Goal: Transaction & Acquisition: Download file/media

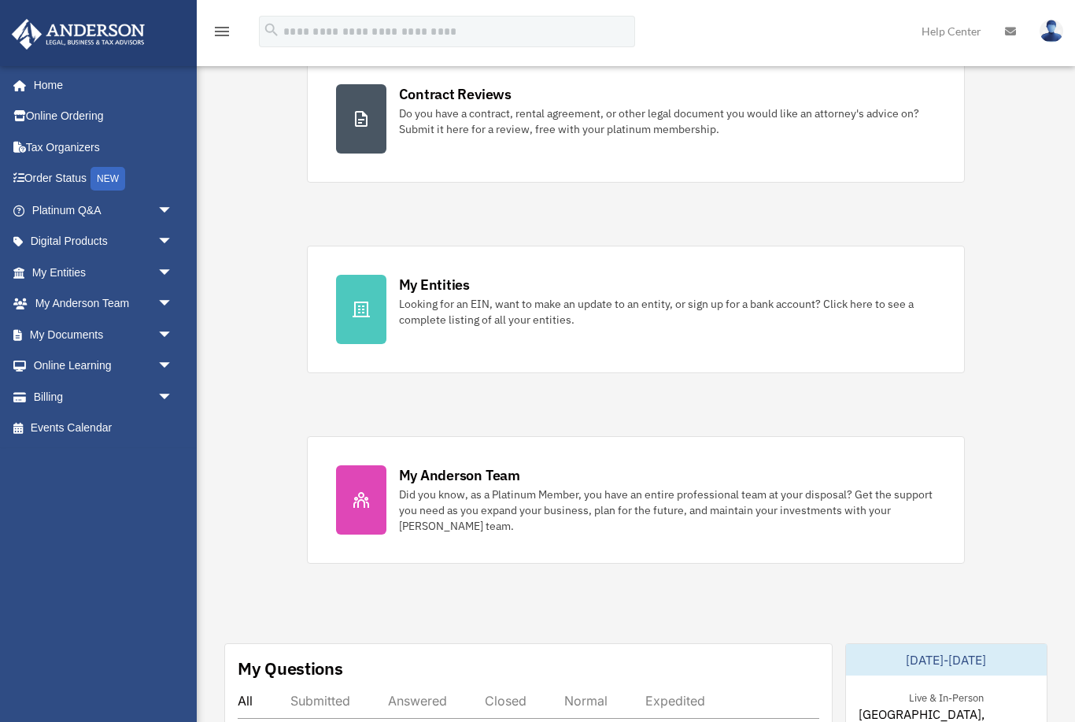
scroll to position [264, 0]
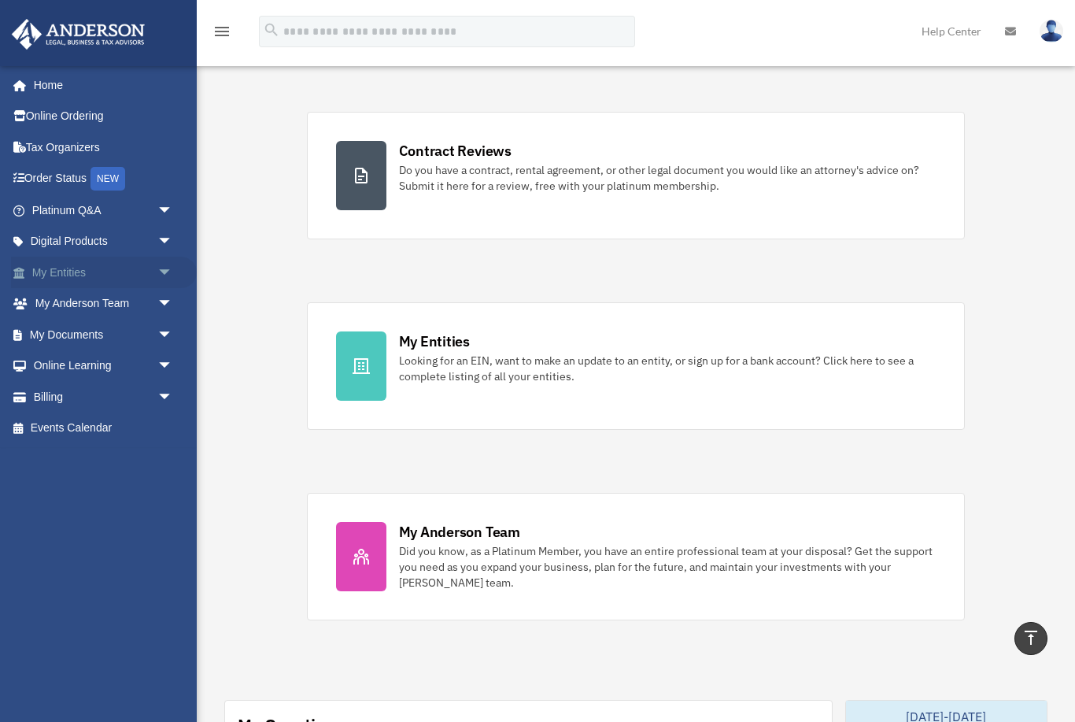
click at [64, 275] on link "My Entities arrow_drop_down" at bounding box center [104, 272] width 186 height 31
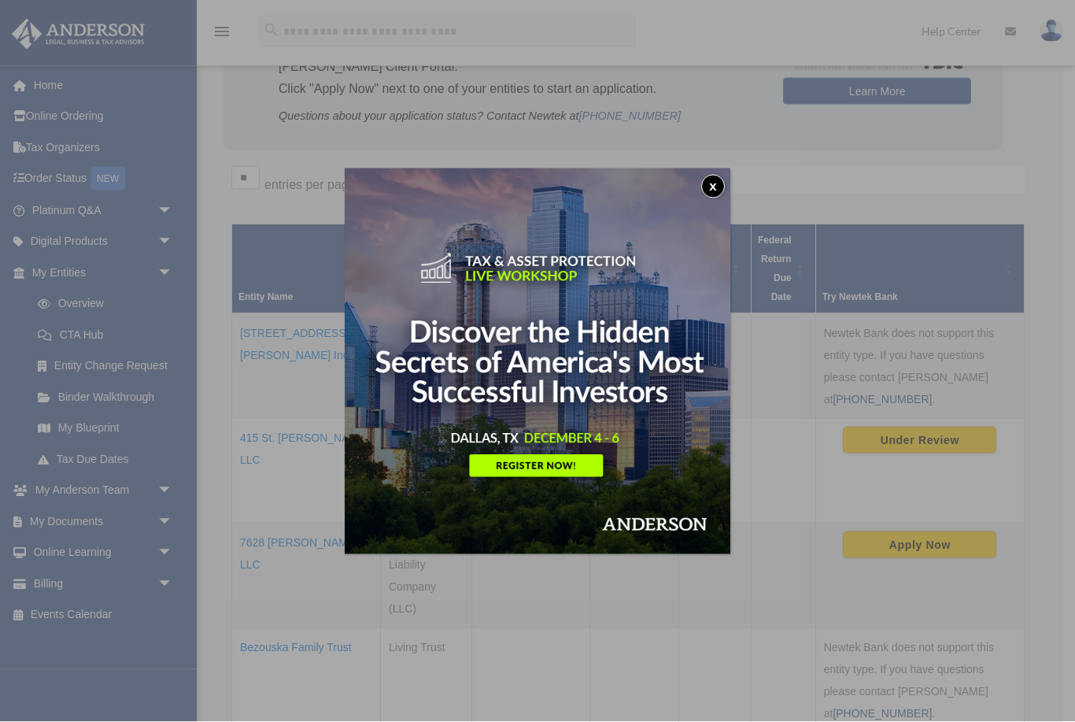
scroll to position [168, 0]
click at [711, 180] on button "x" at bounding box center [713, 187] width 24 height 24
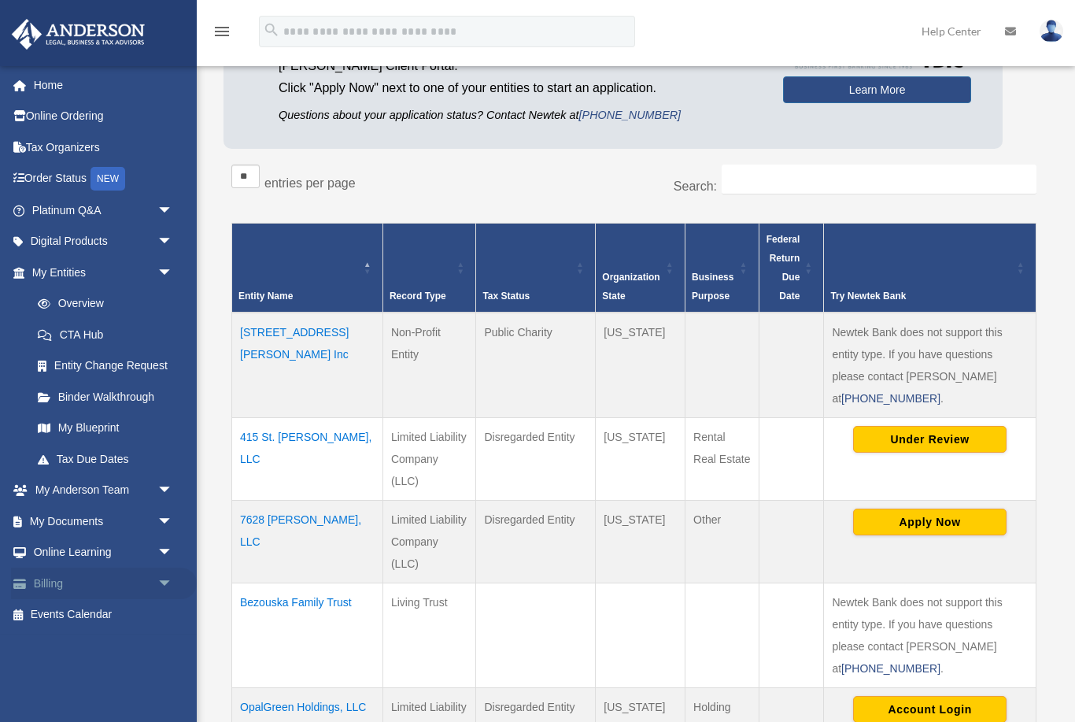
click at [65, 574] on link "Billing arrow_drop_down" at bounding box center [104, 583] width 186 height 31
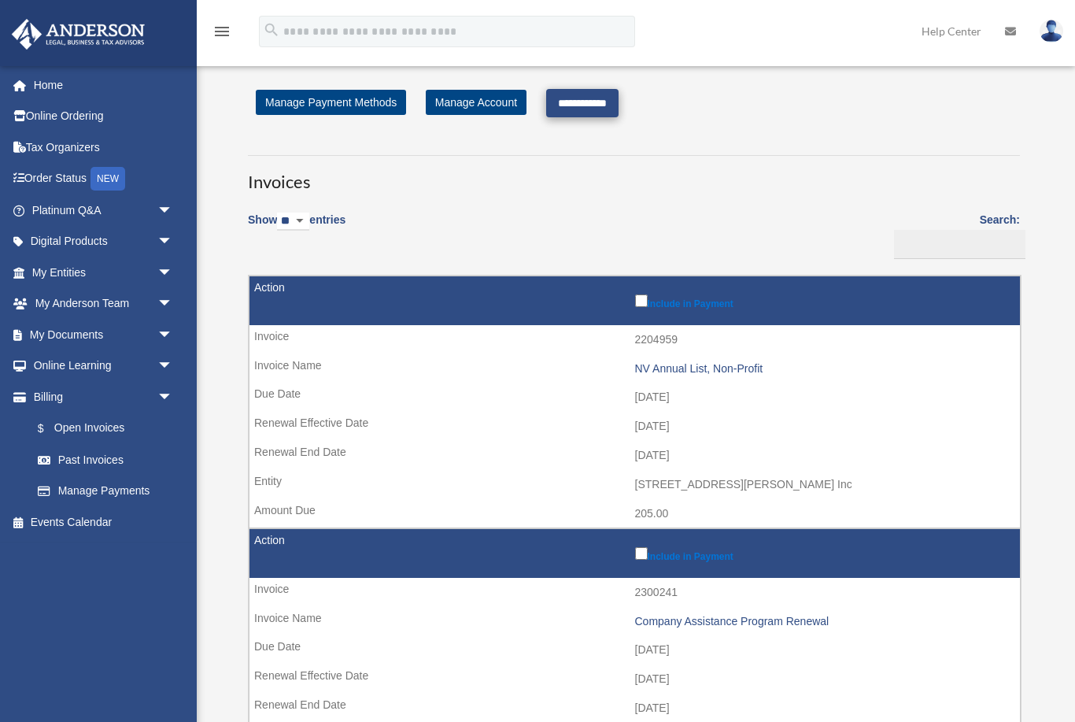
click at [616, 100] on input "**********" at bounding box center [582, 103] width 72 height 28
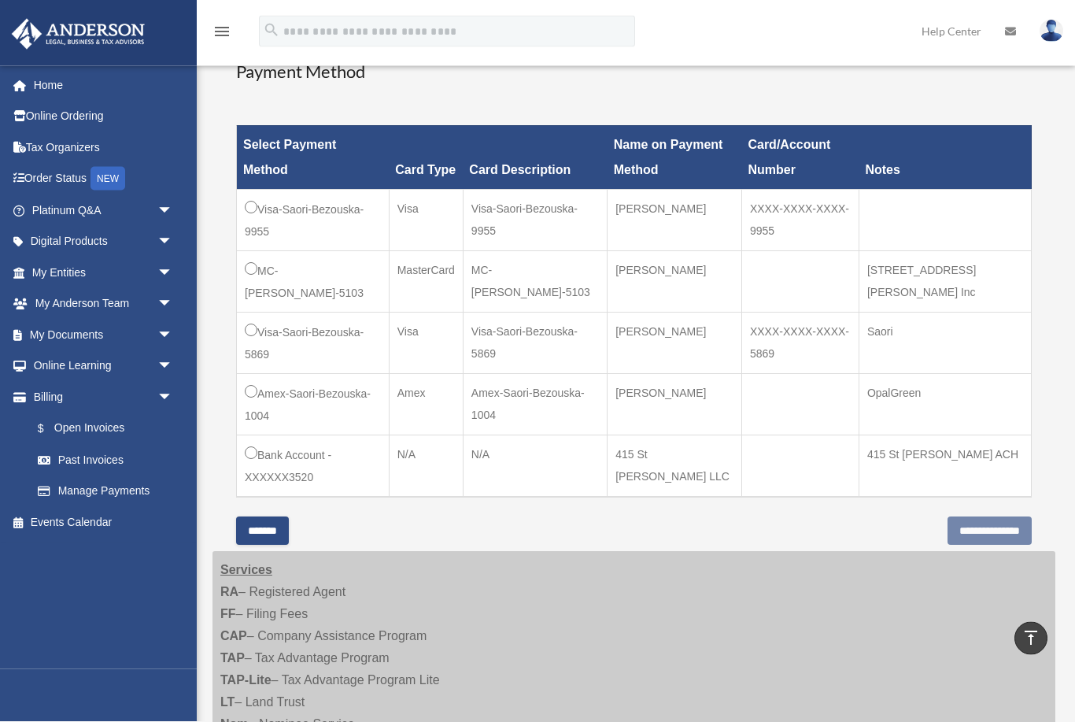
scroll to position [397, 0]
click at [976, 527] on input "**********" at bounding box center [990, 530] width 84 height 28
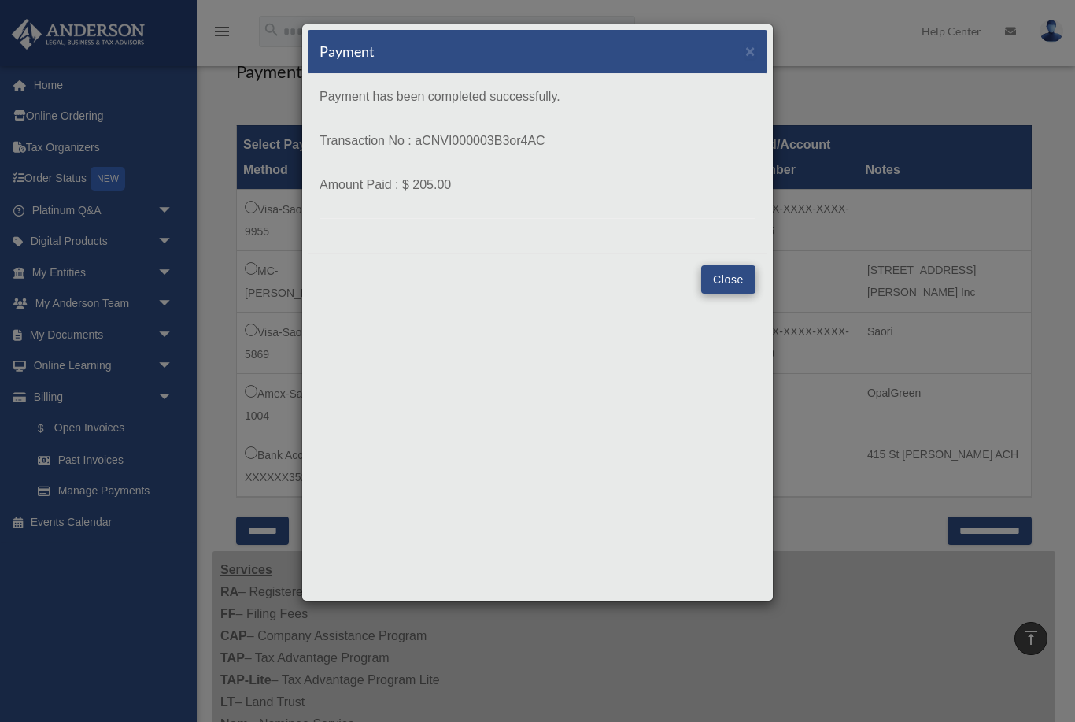
click at [727, 276] on button "Close" at bounding box center [728, 279] width 54 height 28
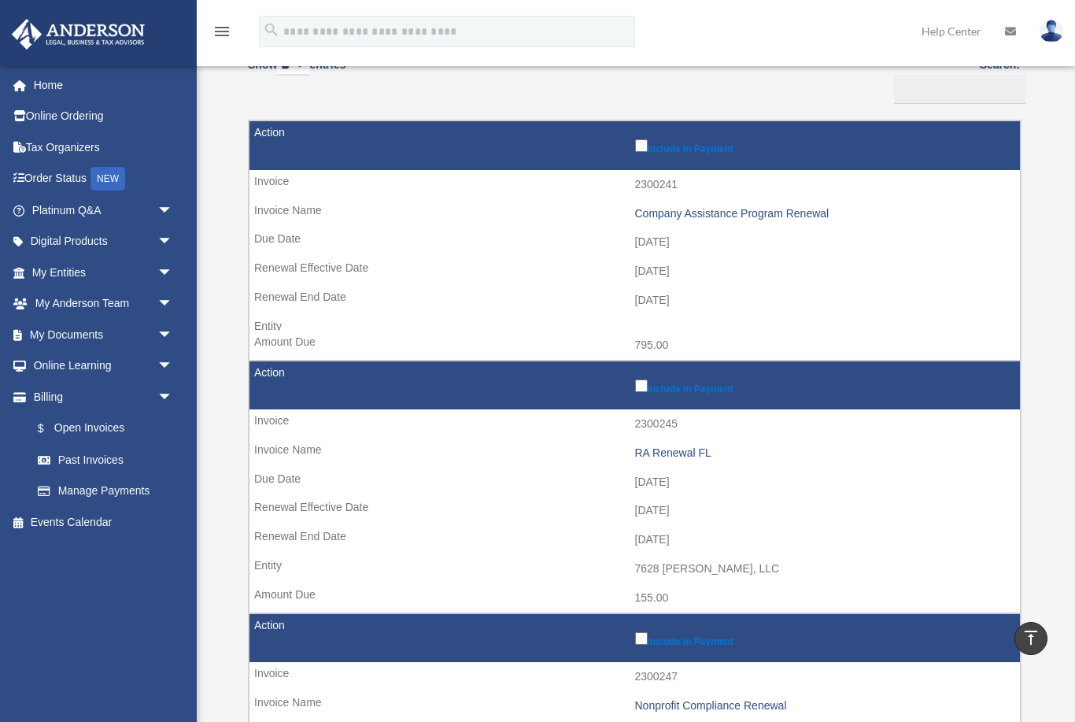
scroll to position [154, 0]
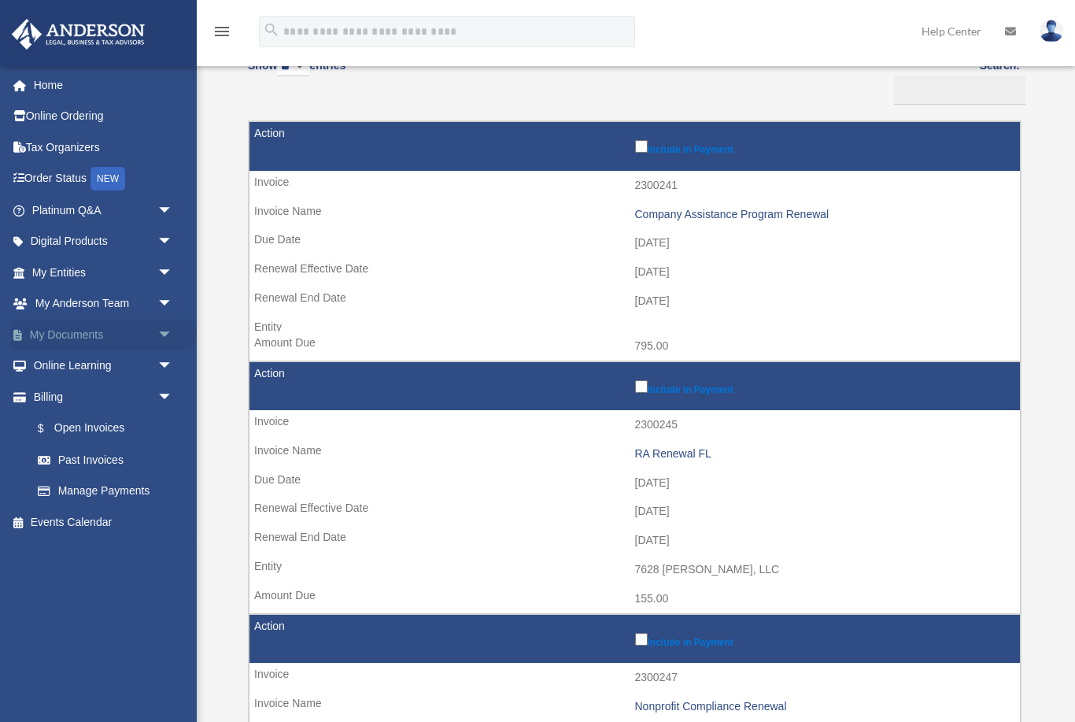
click at [169, 331] on span "arrow_drop_down" at bounding box center [172, 335] width 31 height 32
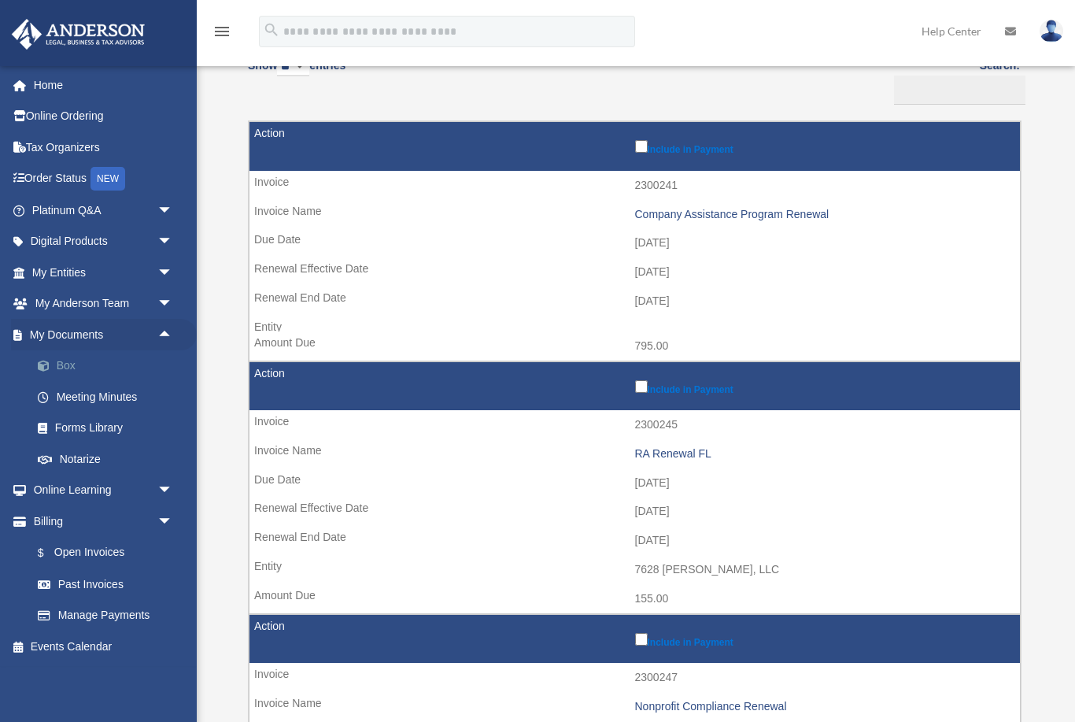
click at [75, 364] on link "Box" at bounding box center [109, 365] width 175 height 31
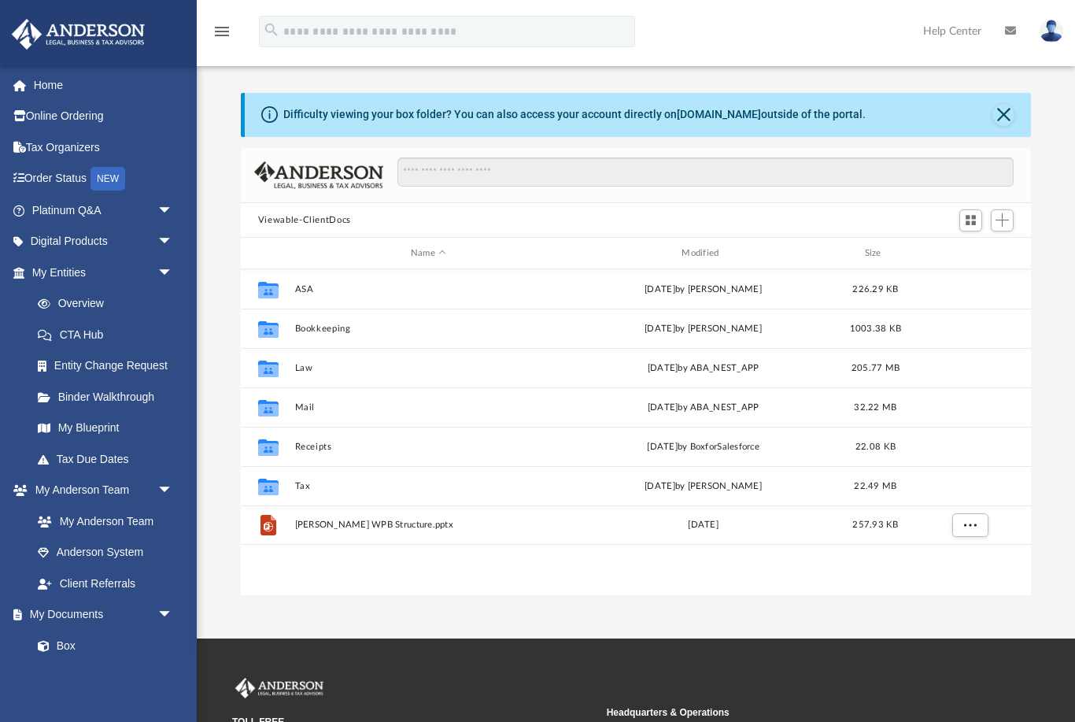
scroll to position [358, 791]
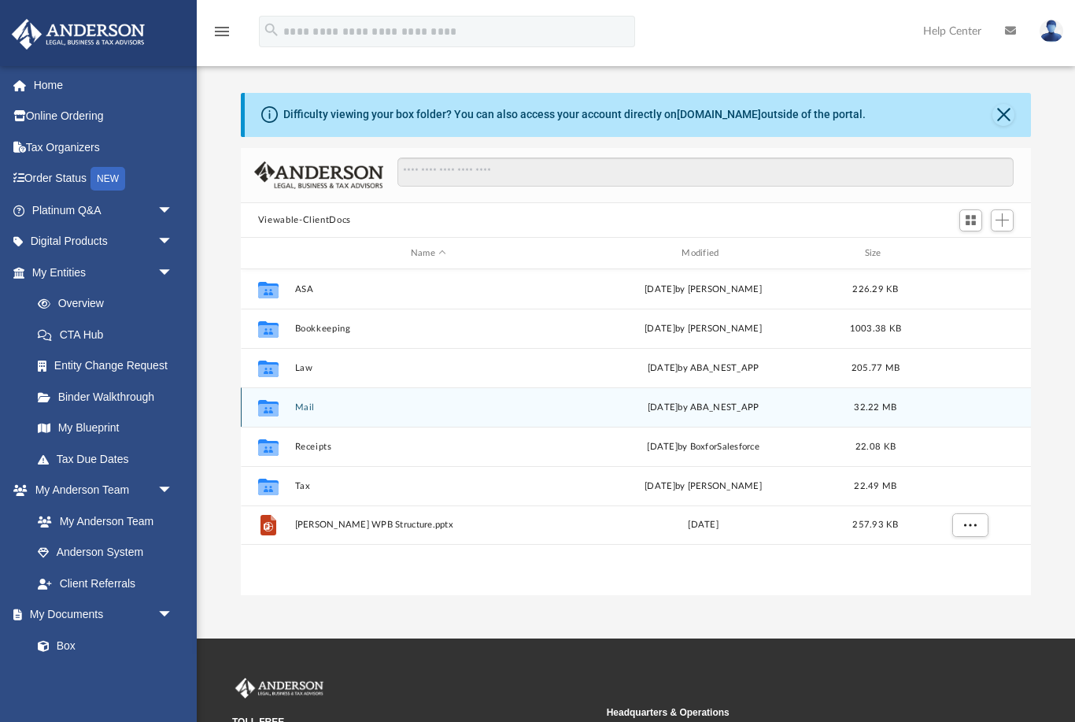
click at [281, 410] on icon "Collaborated Folder" at bounding box center [268, 407] width 25 height 25
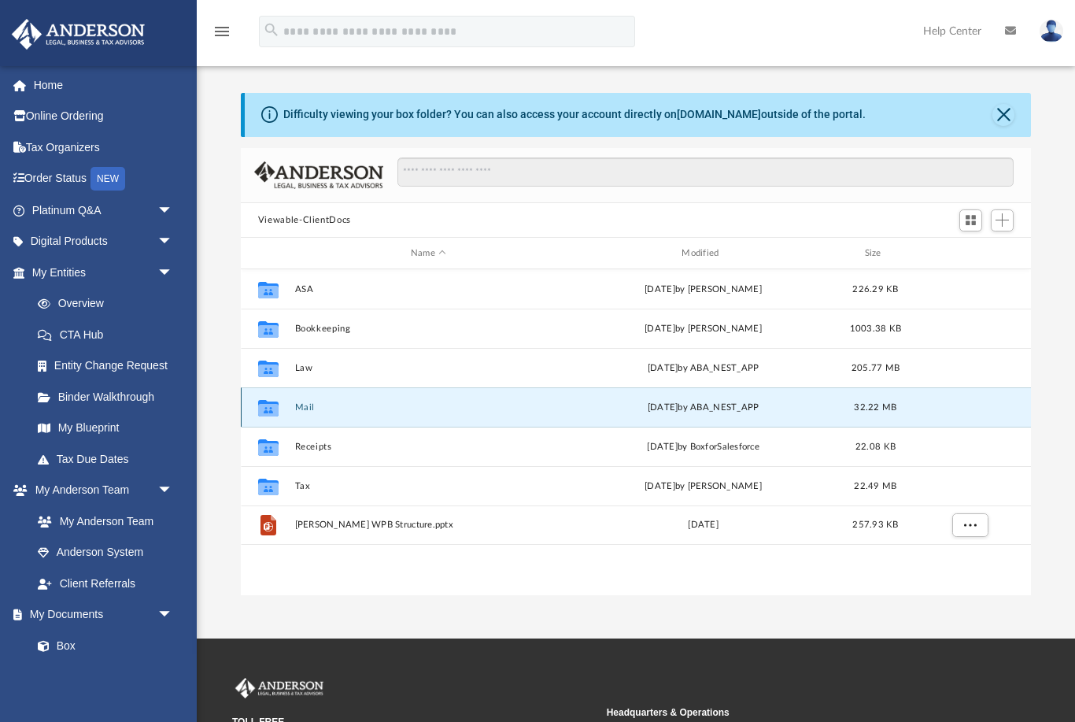
click at [483, 407] on button "Mail" at bounding box center [428, 407] width 268 height 10
click at [1005, 117] on button "Close" at bounding box center [1004, 115] width 22 height 22
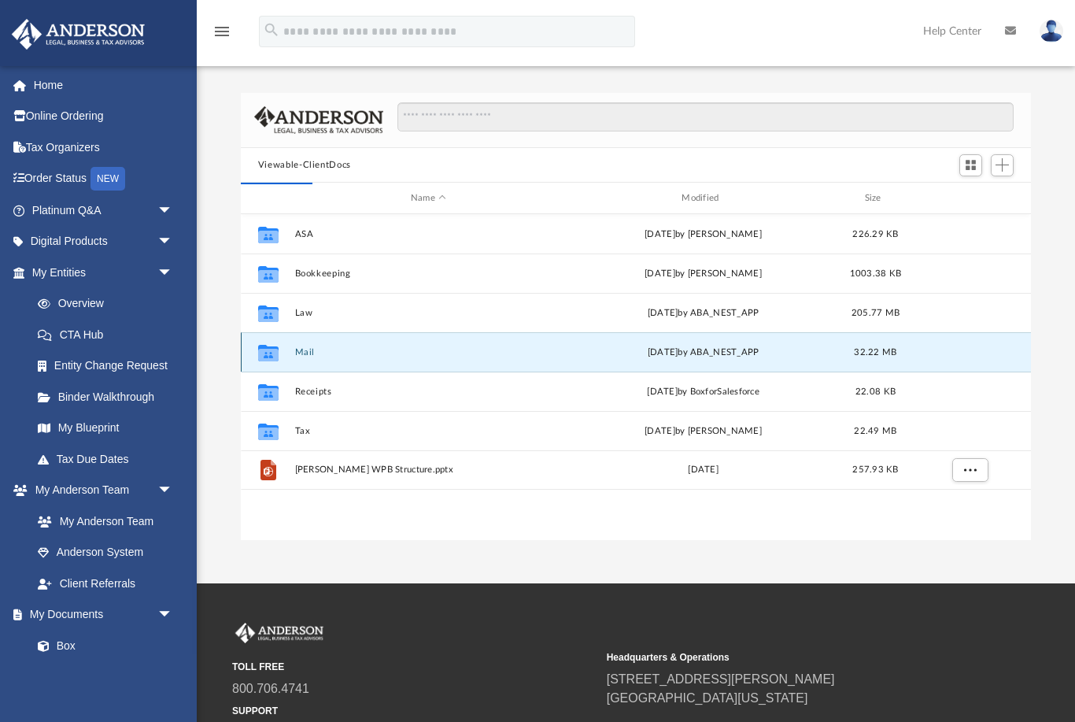
click at [261, 346] on icon "grid" at bounding box center [268, 353] width 20 height 17
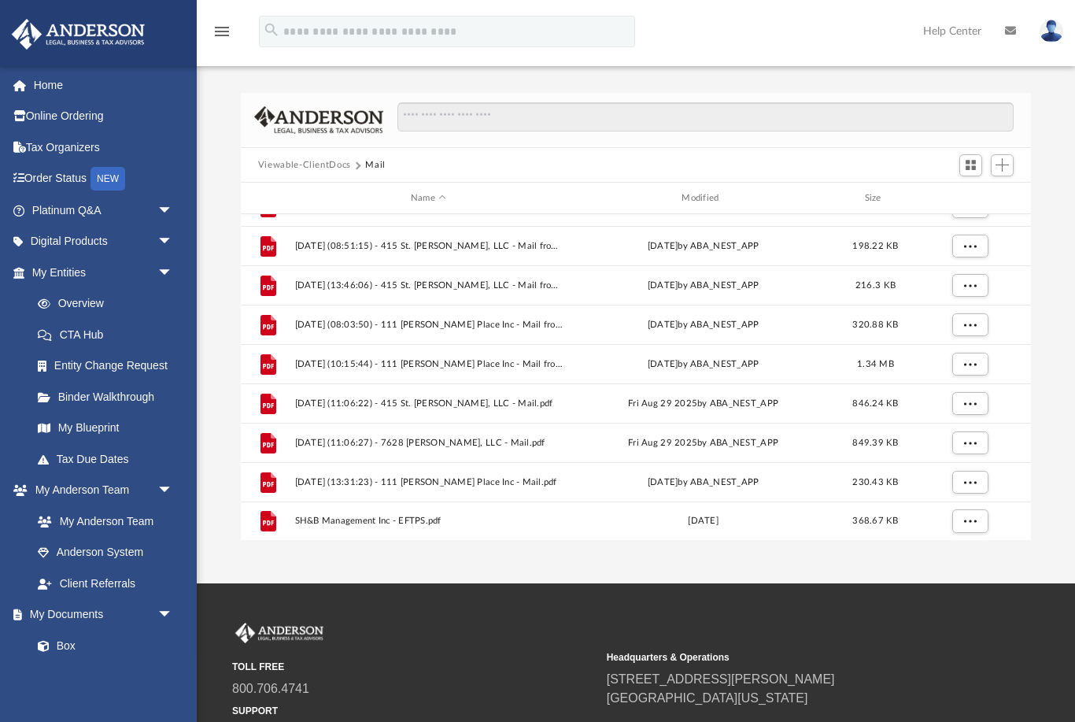
scroll to position [1563, 0]
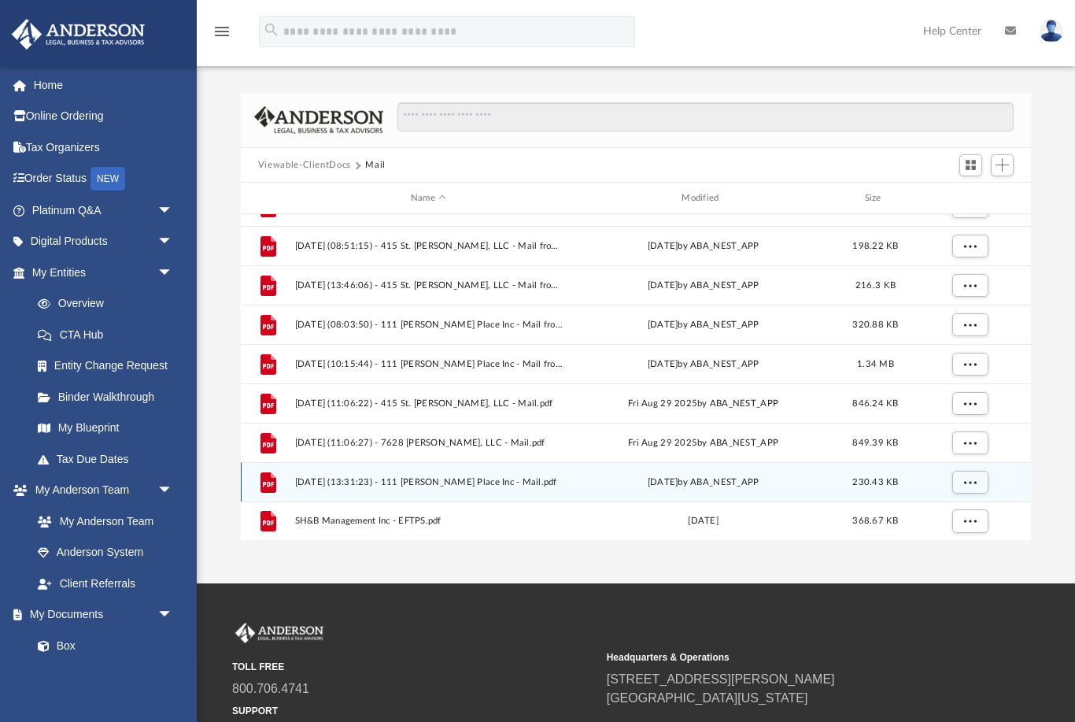
click at [483, 479] on span "2025.10.01 (13:31:23) - 111 Tara Place Inc - Mail.pdf" at bounding box center [428, 482] width 268 height 10
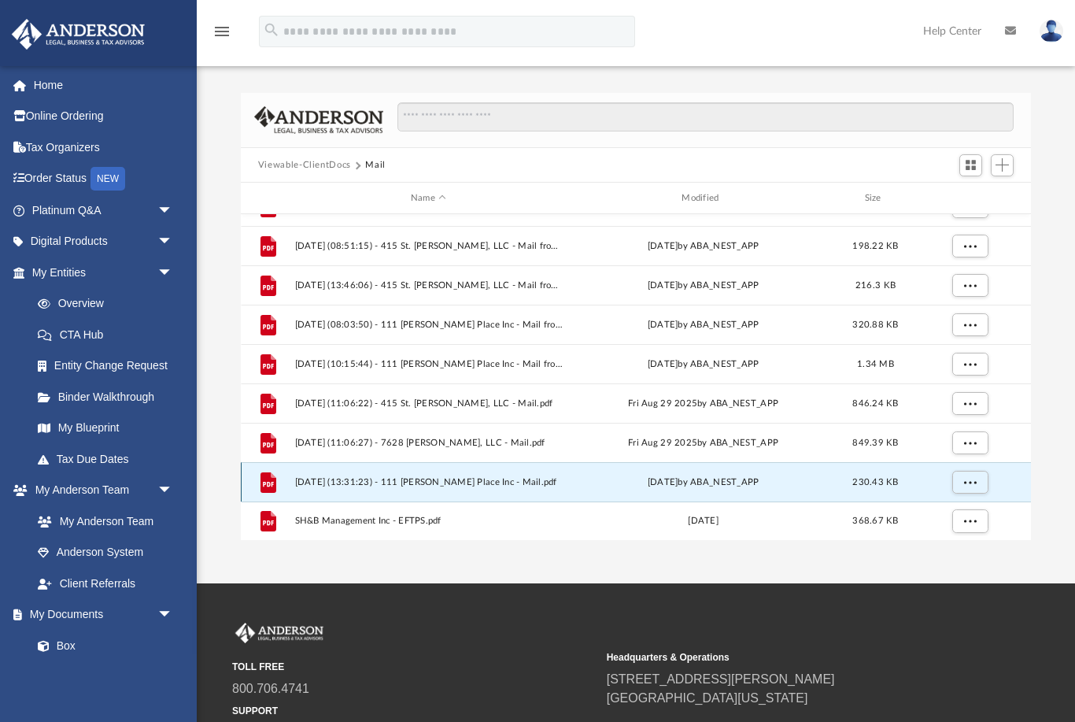
click at [268, 485] on icon "grid" at bounding box center [268, 484] width 11 height 5
click at [286, 473] on div "File" at bounding box center [268, 482] width 39 height 25
click at [967, 482] on span "More options" at bounding box center [970, 482] width 13 height 9
click at [965, 421] on li "Preview" at bounding box center [956, 424] width 46 height 17
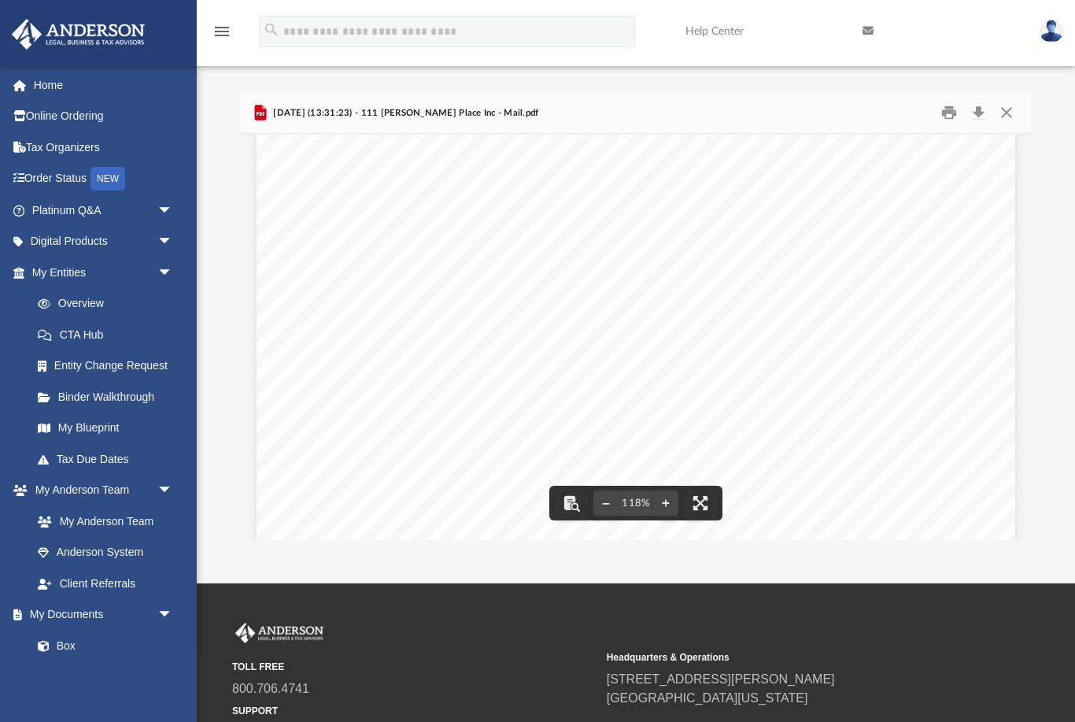
scroll to position [462, 0]
click at [986, 119] on button "Download" at bounding box center [978, 113] width 28 height 24
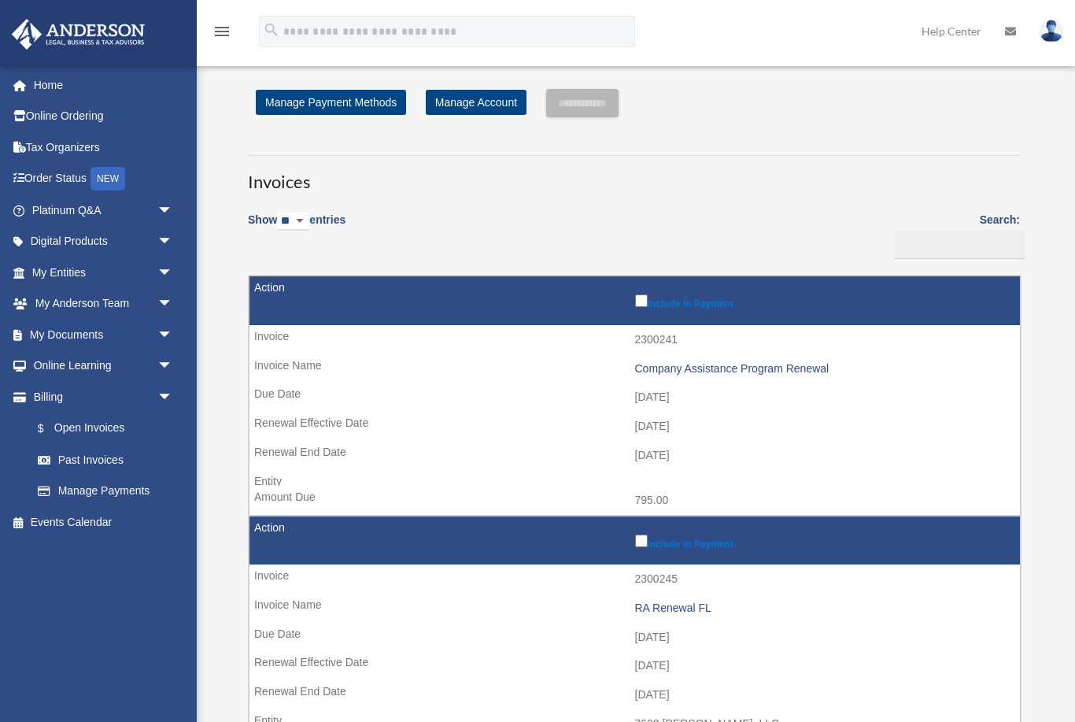
scroll to position [154, 0]
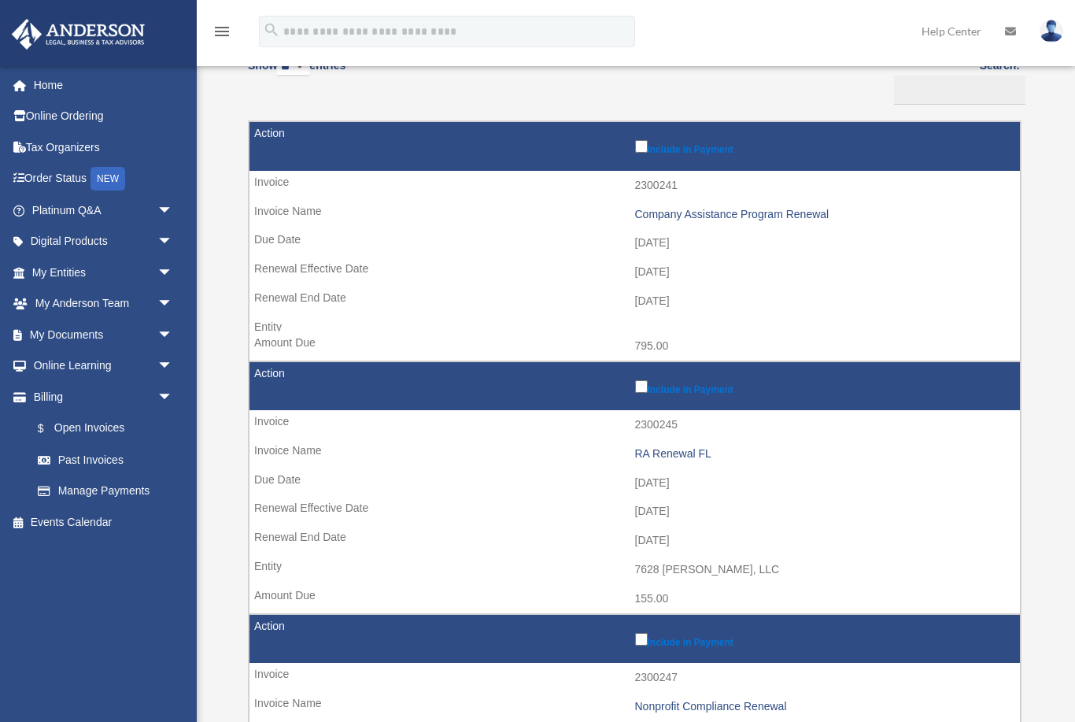
click at [1056, 18] on link at bounding box center [1051, 30] width 47 height 69
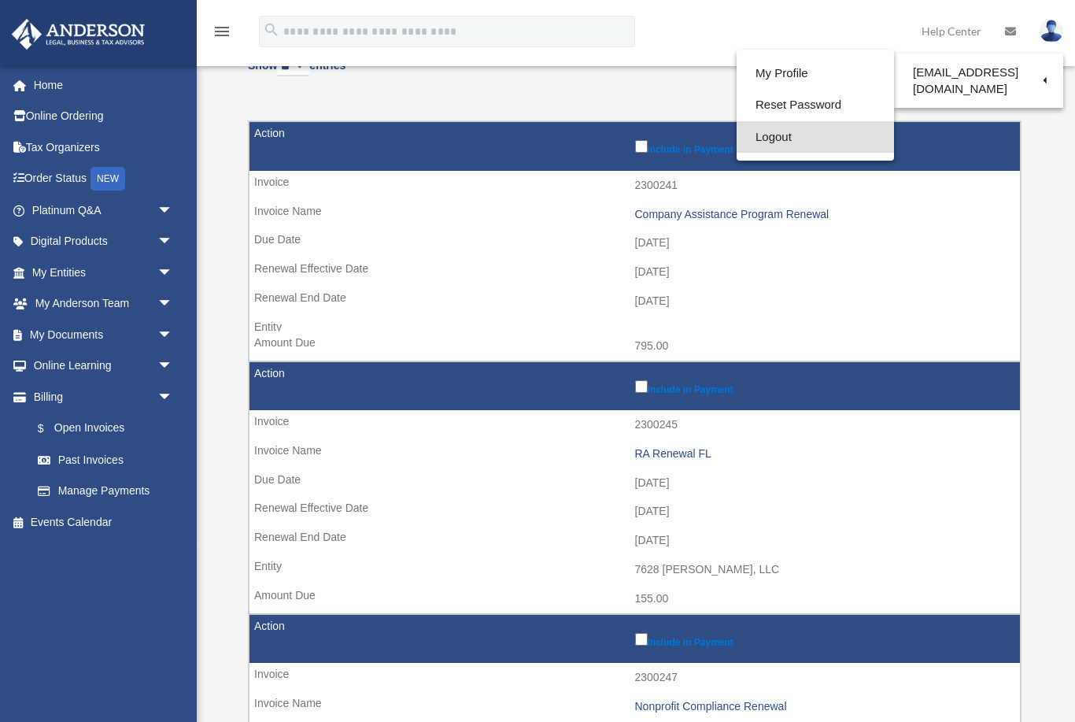
click at [781, 137] on link "Logout" at bounding box center [815, 137] width 157 height 32
